Goal: Task Accomplishment & Management: Complete application form

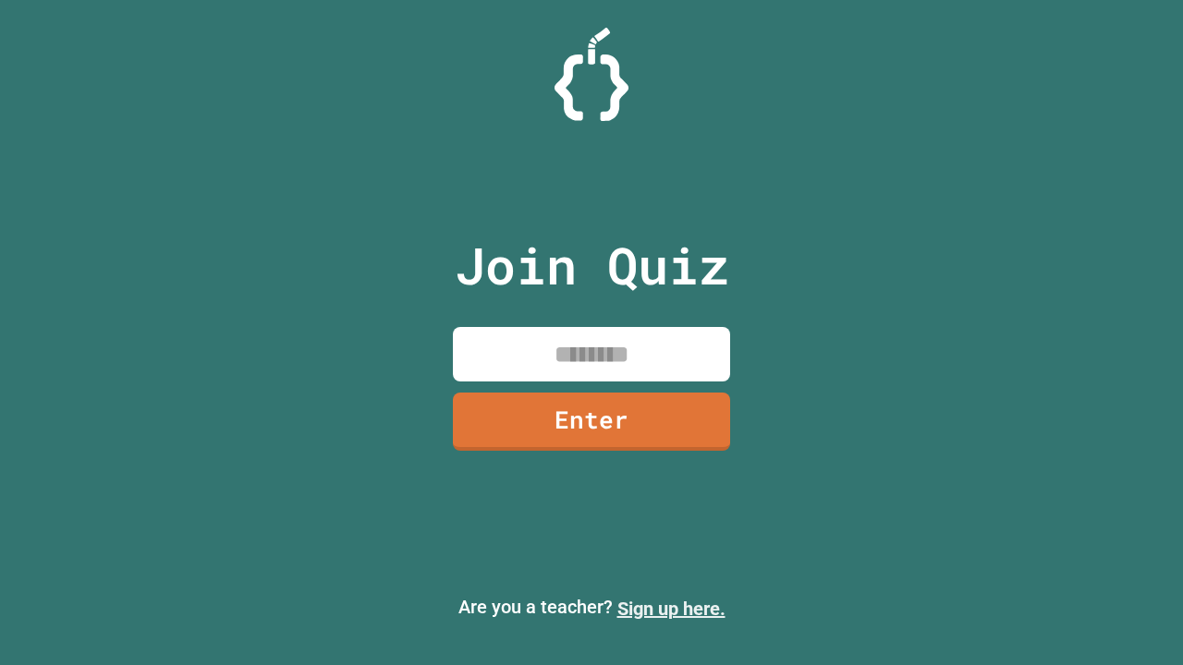
click at [671, 609] on link "Sign up here." at bounding box center [671, 609] width 108 height 22
